Goal: Task Accomplishment & Management: Use online tool/utility

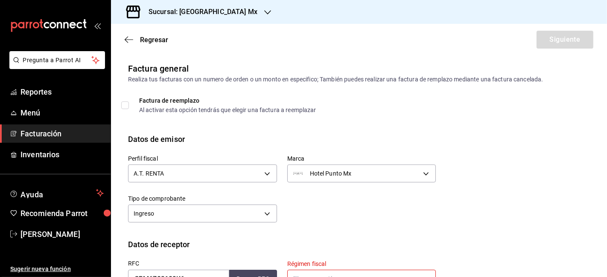
scroll to position [131, 0]
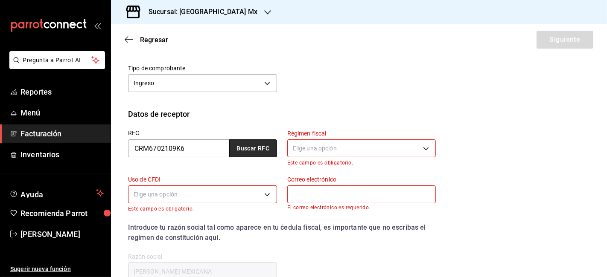
click at [261, 150] on button "Buscar RFC" at bounding box center [253, 149] width 48 height 18
type input "[EMAIL_ADDRESS][DOMAIN_NAME]"
type input "11510"
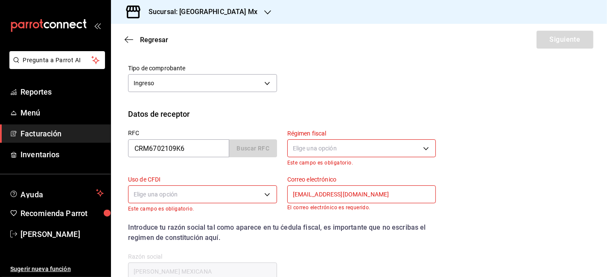
type input "603"
type input "G03"
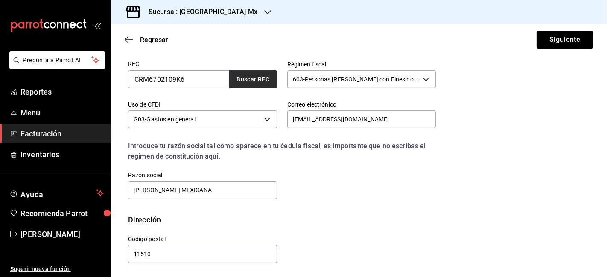
scroll to position [200, 0]
click at [45, 93] on span "Reportes" at bounding box center [61, 92] width 83 height 12
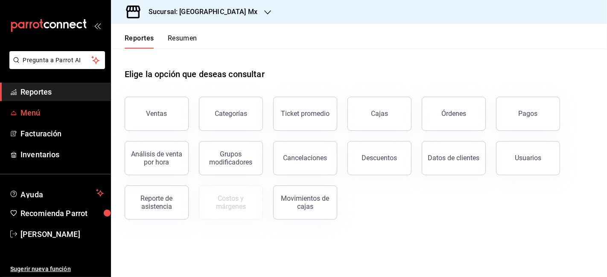
click at [44, 113] on span "Menú" at bounding box center [61, 113] width 83 height 12
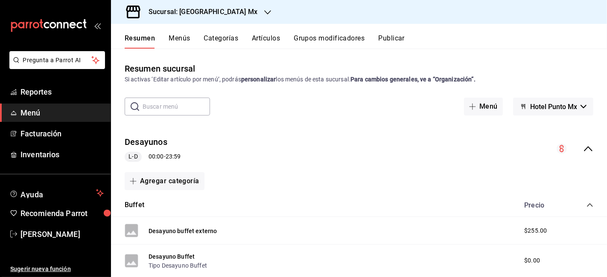
click at [583, 150] on icon "collapse-menu-row" at bounding box center [588, 149] width 10 height 10
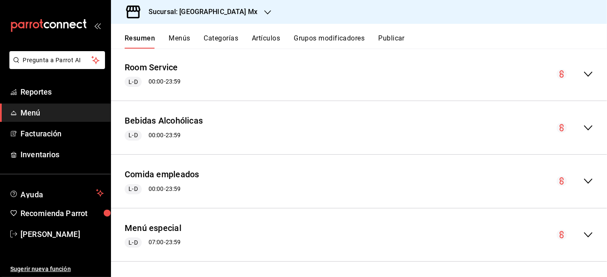
scroll to position [521, 0]
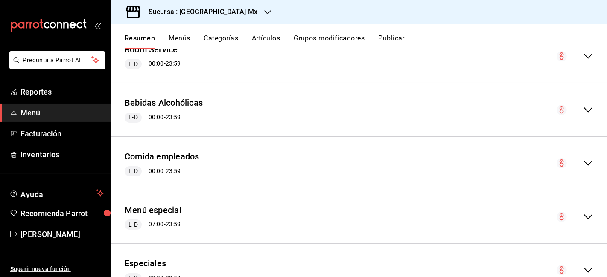
click at [583, 213] on icon "collapse-menu-row" at bounding box center [588, 217] width 10 height 10
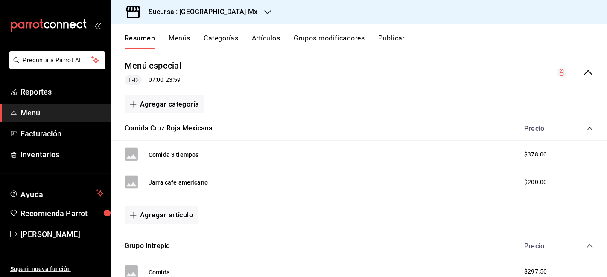
scroll to position [569, 0]
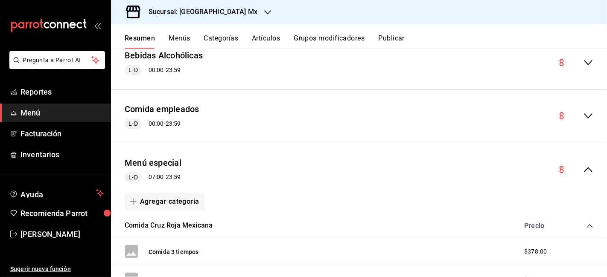
click at [583, 169] on icon "collapse-menu-row" at bounding box center [588, 170] width 10 height 10
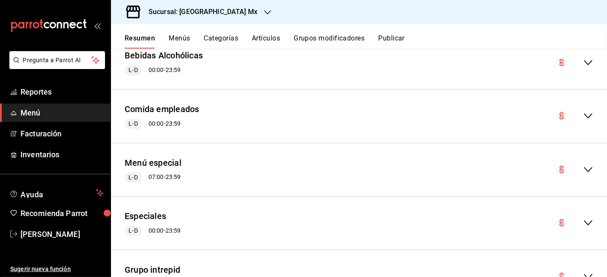
scroll to position [611, 0]
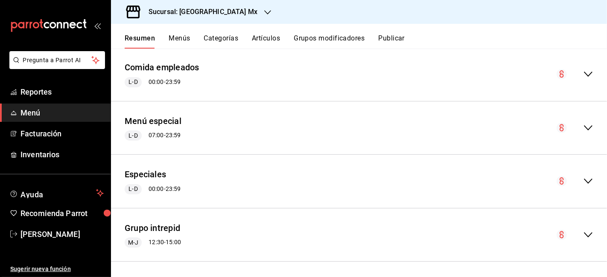
click at [583, 179] on icon "collapse-menu-row" at bounding box center [588, 181] width 10 height 10
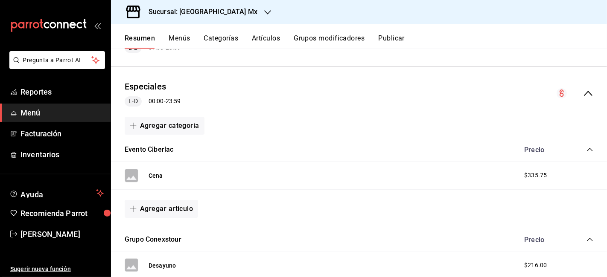
scroll to position [706, 0]
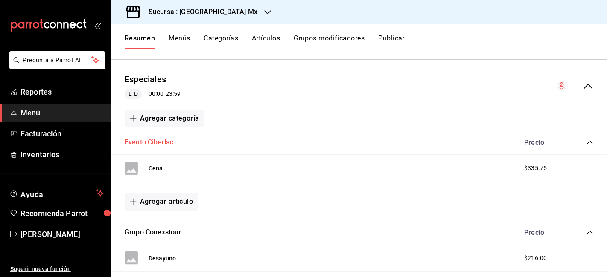
click at [146, 142] on button "Evento Ciberlac" at bounding box center [149, 143] width 49 height 10
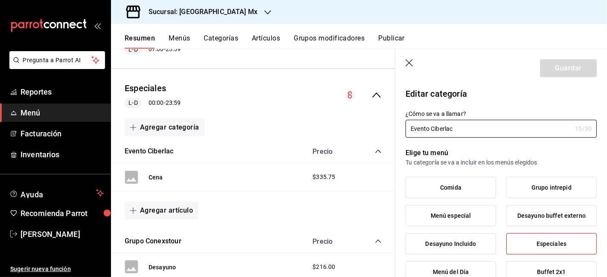
drag, startPoint x: 473, startPoint y: 130, endPoint x: 383, endPoint y: 144, distance: 91.2
click at [383, 144] on main "Resumen sucursal Si activas ‘Editar artículo por menú’, podrás personalizar los…" at bounding box center [359, 163] width 496 height 229
click at [484, 131] on input "Evento Ciberlac" at bounding box center [488, 128] width 166 height 17
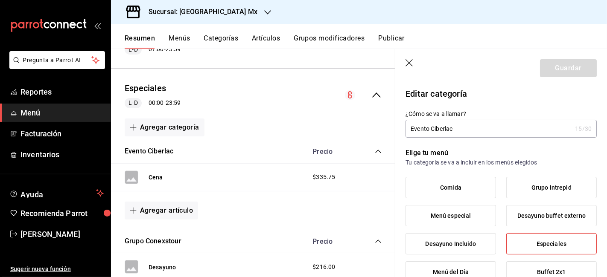
click at [484, 131] on input "Evento Ciberlac" at bounding box center [488, 128] width 166 height 17
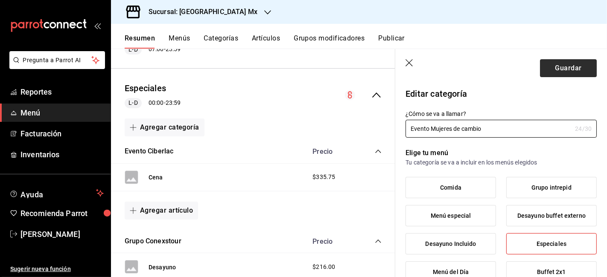
type input "Evento Mujeres de cambio"
click at [579, 70] on button "Guardar" at bounding box center [568, 68] width 57 height 18
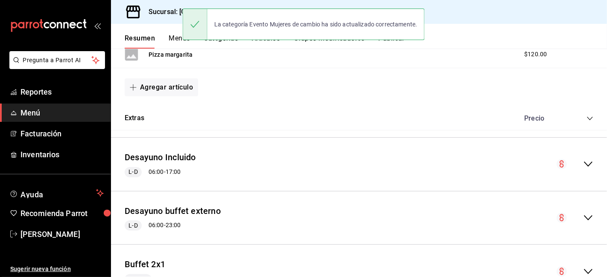
scroll to position [1429, 0]
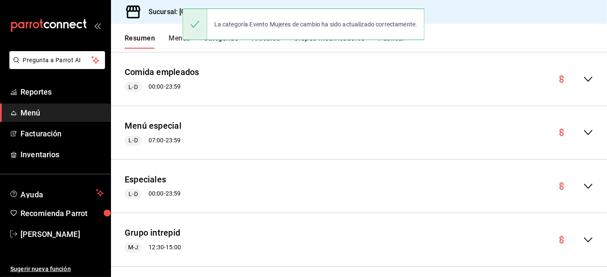
click at [576, 186] on div "Especiales L-D 00:00 - 23:59" at bounding box center [359, 187] width 496 height 40
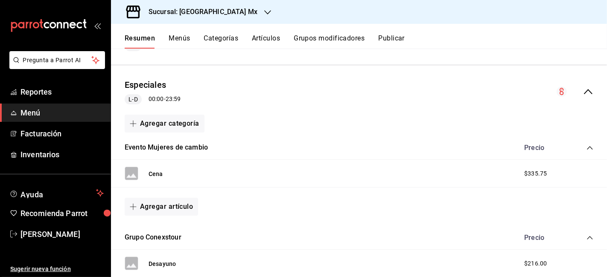
scroll to position [1571, 0]
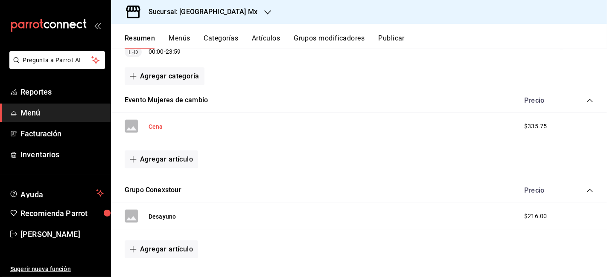
click at [154, 123] on button "Cena" at bounding box center [155, 126] width 15 height 9
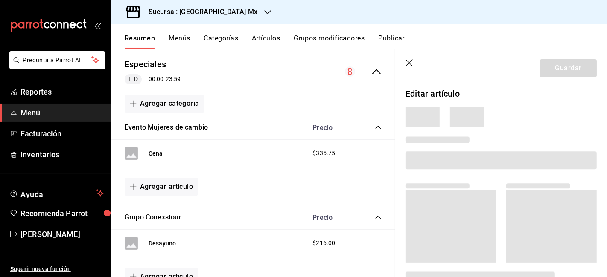
click at [407, 61] on icon "button" at bounding box center [409, 63] width 9 height 9
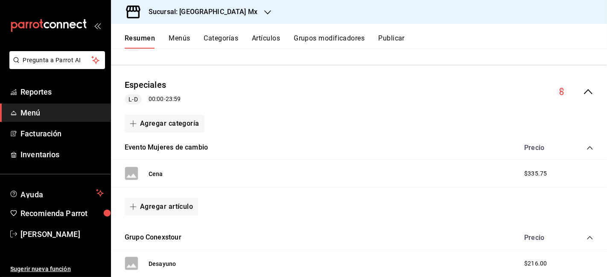
scroll to position [1571, 0]
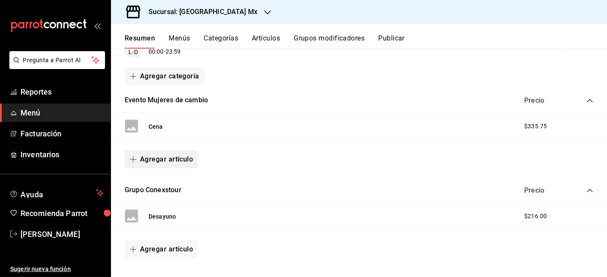
click at [166, 155] on button "Agregar artículo" at bounding box center [161, 160] width 73 height 18
click at [539, 123] on div at bounding box center [303, 138] width 607 height 277
drag, startPoint x: 539, startPoint y: 119, endPoint x: 521, endPoint y: 125, distance: 20.0
click at [521, 125] on div "Cena $335.75" at bounding box center [359, 127] width 496 height 28
copy span "335.75"
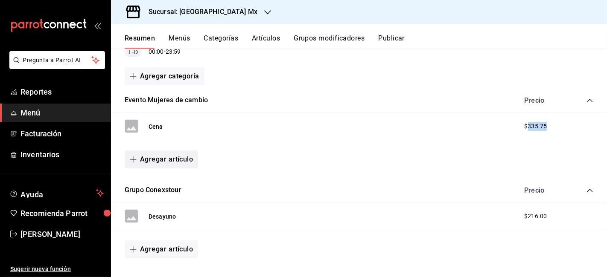
click at [165, 154] on button "Agregar artículo" at bounding box center [161, 160] width 73 height 18
click at [156, 202] on li "Artículo nuevo" at bounding box center [158, 196] width 67 height 21
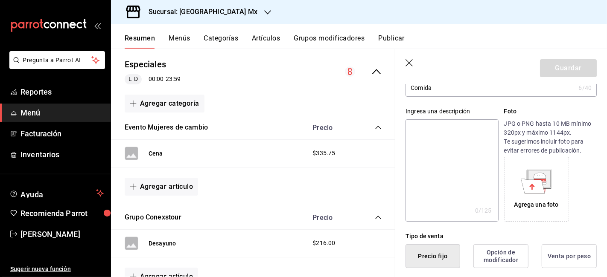
scroll to position [142, 0]
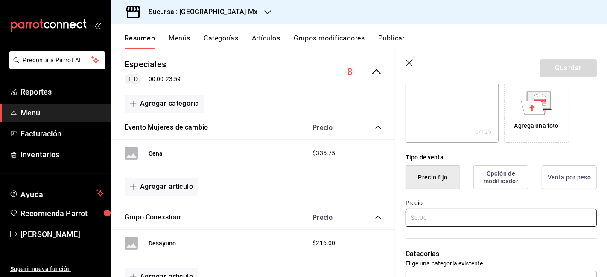
type input "Comida"
click at [429, 225] on input "text" at bounding box center [500, 218] width 191 height 18
paste input "$335.75"
type input "$335.75"
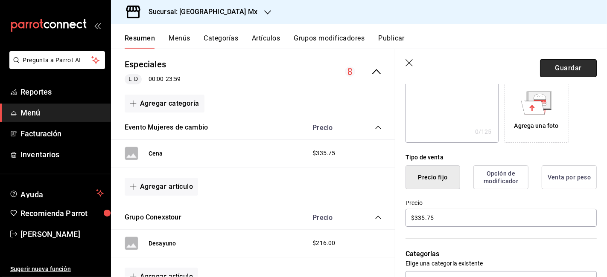
click at [563, 69] on button "Guardar" at bounding box center [568, 68] width 57 height 18
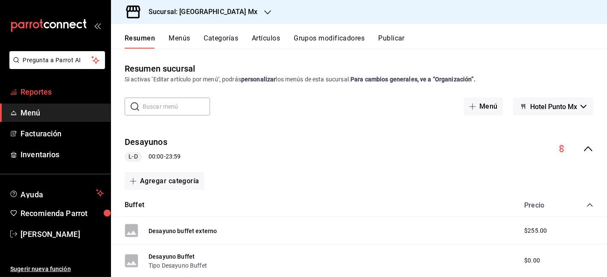
click at [41, 94] on span "Reportes" at bounding box center [61, 92] width 83 height 12
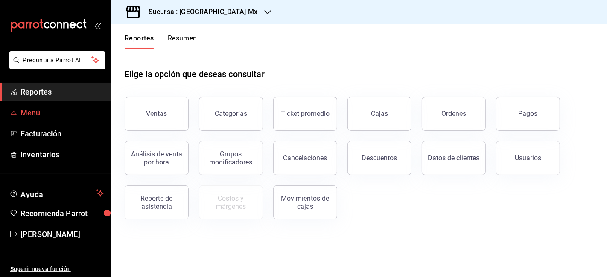
click at [47, 114] on span "Menú" at bounding box center [61, 113] width 83 height 12
